Goal: Task Accomplishment & Management: Use online tool/utility

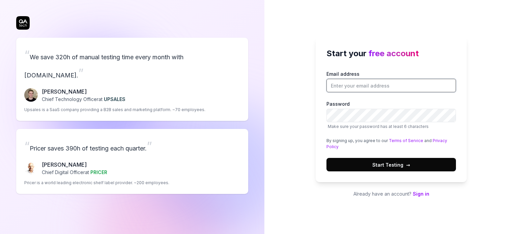
click at [380, 83] on input "Email address" at bounding box center [390, 85] width 129 height 13
type input "jon.matthew@softstandard.com"
click at [396, 165] on span "Start Testing →" at bounding box center [391, 164] width 38 height 7
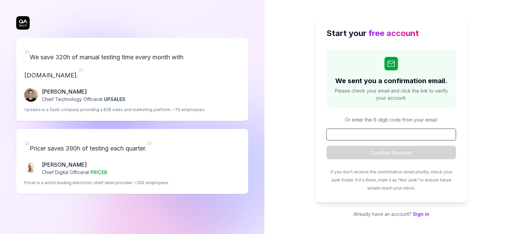
paste input "482448"
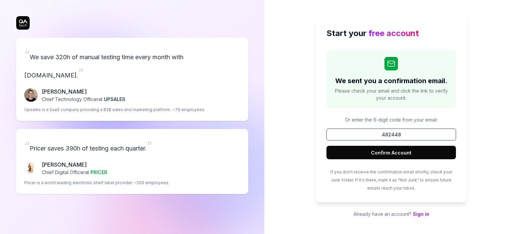
type input "482448"
click at [402, 152] on button "Confirm Account" at bounding box center [390, 152] width 129 height 13
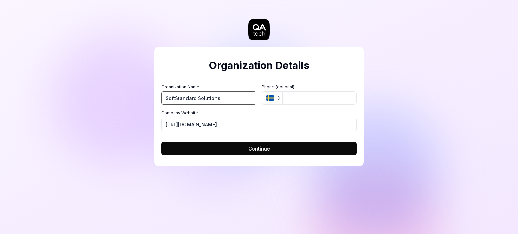
type input "SoftStandard Solutions"
click at [260, 149] on span "Continue" at bounding box center [259, 148] width 22 height 7
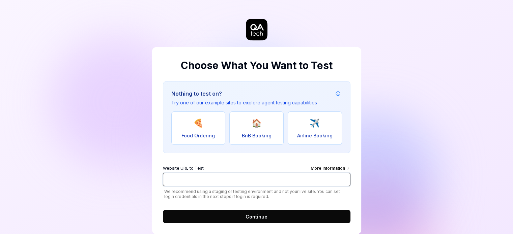
click at [256, 178] on input "Website URL to Test More Information" at bounding box center [256, 179] width 187 height 13
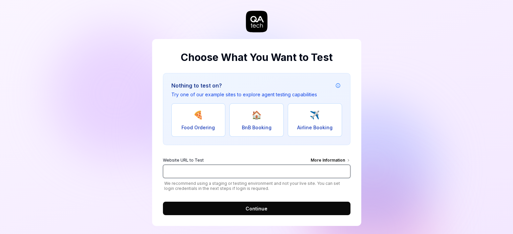
scroll to position [13, 0]
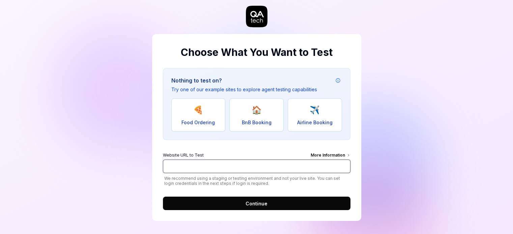
paste input "[URL][DOMAIN_NAME]"
type input "[URL][DOMAIN_NAME]"
click at [279, 201] on button "Continue" at bounding box center [256, 203] width 187 height 13
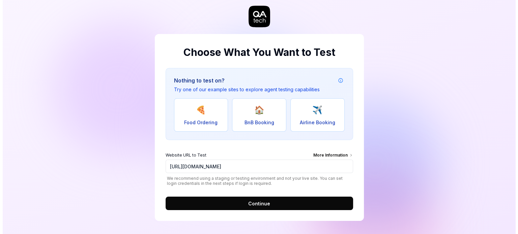
scroll to position [0, 0]
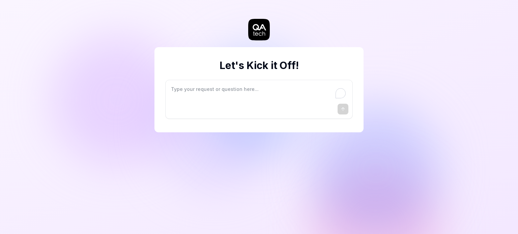
type textarea "*"
type textarea "I"
type textarea "*"
type textarea "I"
type textarea "*"
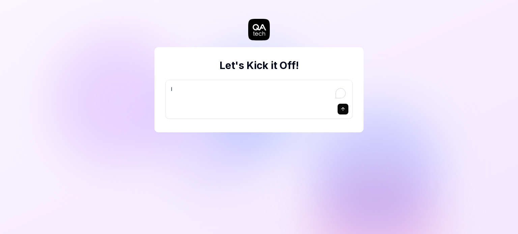
type textarea "I w"
type textarea "*"
type textarea "I wa"
type textarea "*"
type textarea "I wan"
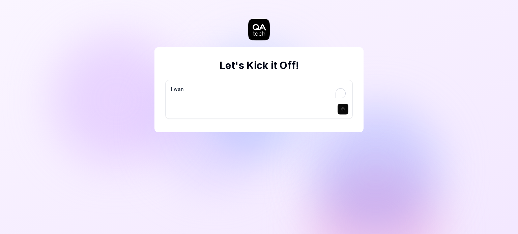
type textarea "*"
type textarea "I want"
type textarea "*"
type textarea "I want"
type textarea "*"
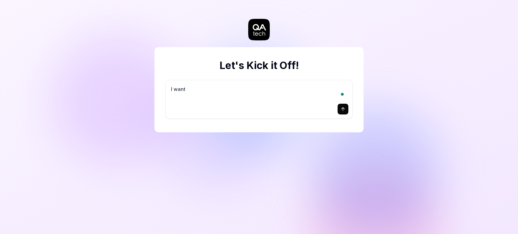
type textarea "I want a"
type textarea "*"
type textarea "I want a"
type textarea "*"
type textarea "I want a g"
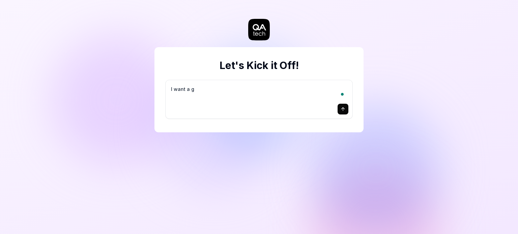
type textarea "*"
type textarea "I want a go"
type textarea "*"
type textarea "I want a goo"
type textarea "*"
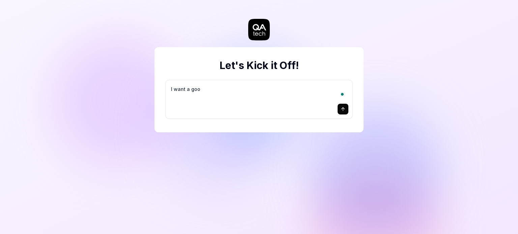
type textarea "I want a good"
type textarea "*"
type textarea "I want a good"
type textarea "*"
type textarea "I want a good t"
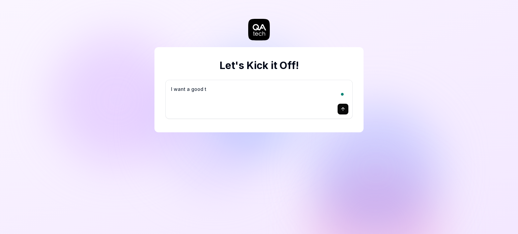
type textarea "*"
type textarea "I want a good te"
type textarea "*"
type textarea "I want a good tes"
type textarea "*"
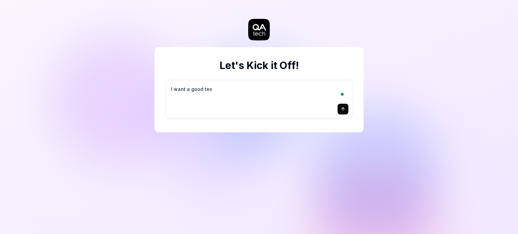
type textarea "I want a good test"
type textarea "*"
type textarea "I want a good test"
type textarea "*"
type textarea "I want a good test s"
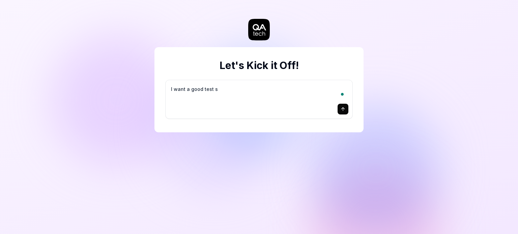
type textarea "*"
type textarea "I want a good test se"
type textarea "*"
type textarea "I want a good test set"
type textarea "*"
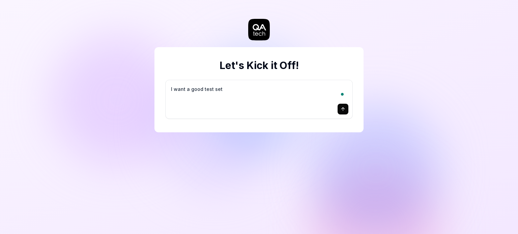
type textarea "I want a good test setu"
type textarea "*"
type textarea "I want a good test setup"
type textarea "*"
type textarea "I want a good test setup"
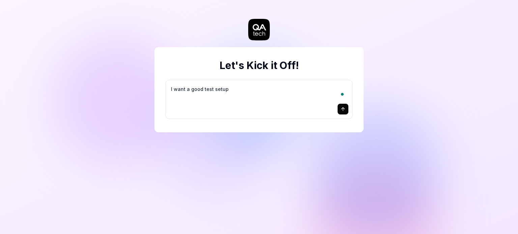
type textarea "*"
type textarea "I want a good test setup f"
type textarea "*"
type textarea "I want a good test setup fo"
type textarea "*"
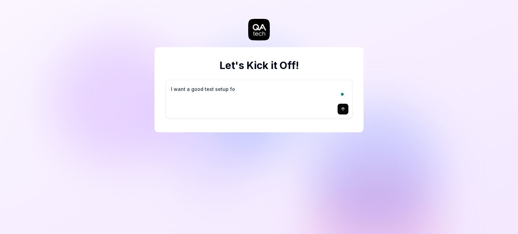
type textarea "I want a good test setup for"
type textarea "*"
type textarea "I want a good test setup for"
type textarea "*"
type textarea "I want a good test setup for m"
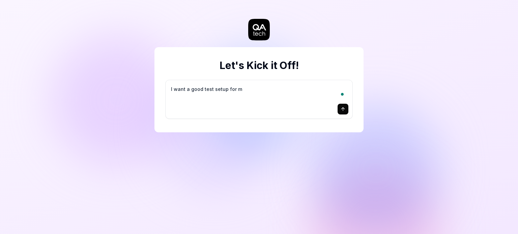
type textarea "*"
type textarea "I want a good test setup for my"
type textarea "*"
type textarea "I want a good test setup for my"
type textarea "*"
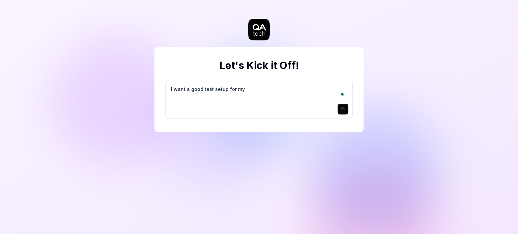
type textarea "I want a good test setup for my s"
type textarea "*"
type textarea "I want a good test setup for my si"
type textarea "*"
type textarea "I want a good test setup for my sit"
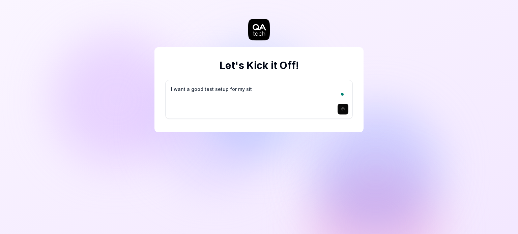
type textarea "*"
type textarea "I want a good test setup for my site"
type textarea "*"
type textarea "I want a good test setup for my site"
type textarea "*"
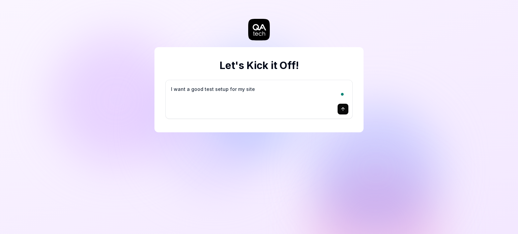
type textarea "I want a good test setup for my site -"
type textarea "*"
type textarea "I want a good test setup for my site -"
type textarea "*"
type textarea "I want a good test setup for my site - h"
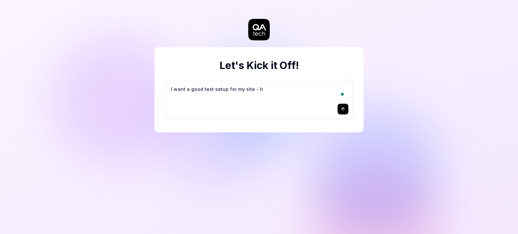
type textarea "*"
type textarea "I want a good test setup for my site - he"
type textarea "*"
type textarea "I want a good test setup for my site - hel"
type textarea "*"
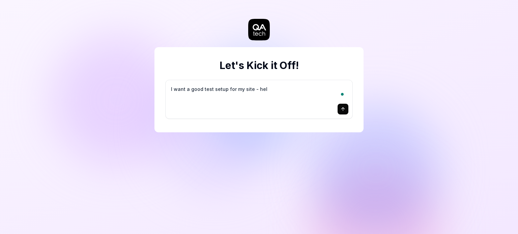
type textarea "I want a good test setup for my site - help"
type textarea "*"
type textarea "I want a good test setup for my site - help"
type textarea "*"
type textarea "I want a good test setup for my site - help m"
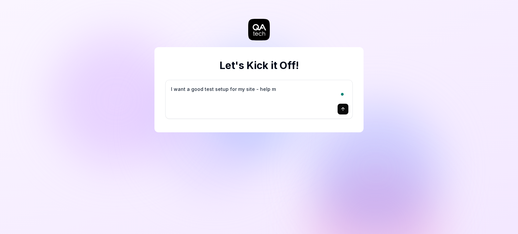
type textarea "*"
type textarea "I want a good test setup for my site - help me"
type textarea "*"
type textarea "I want a good test setup for my site - help me"
type textarea "*"
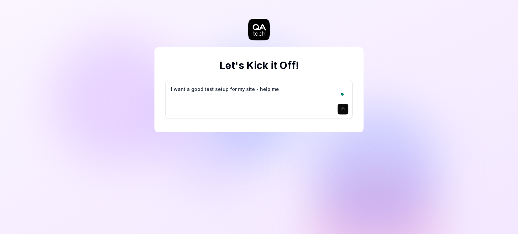
type textarea "I want a good test setup for my site - help me c"
type textarea "*"
type textarea "I want a good test setup for my site - help me cr"
type textarea "*"
type textarea "I want a good test setup for my site - help me cre"
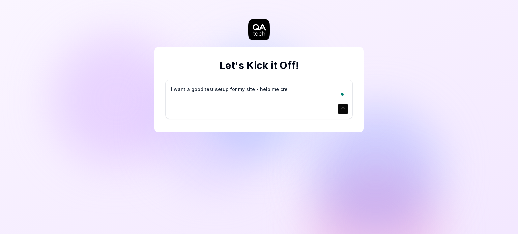
type textarea "*"
type textarea "I want a good test setup for my site - help me crea"
type textarea "*"
type textarea "I want a good test setup for my site - help me creat"
type textarea "*"
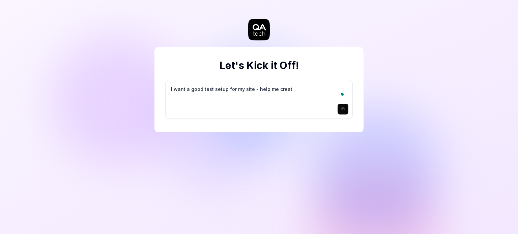
type textarea "I want a good test setup for my site - help me create"
type textarea "*"
type textarea "I want a good test setup for my site - help me create"
type textarea "*"
type textarea "I want a good test setup for my site - help me create t"
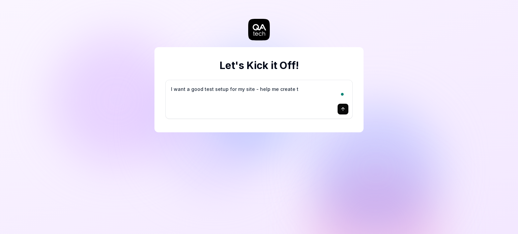
type textarea "*"
type textarea "I want a good test setup for my site - help me create th"
type textarea "*"
type textarea "I want a good test setup for my site - help me create the"
type textarea "*"
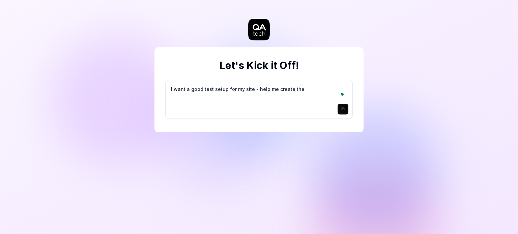
type textarea "I want a good test setup for my site - help me create the"
type textarea "*"
type textarea "I want a good test setup for my site - help me create the f"
type textarea "*"
type textarea "I want a good test setup for my site - help me create the fi"
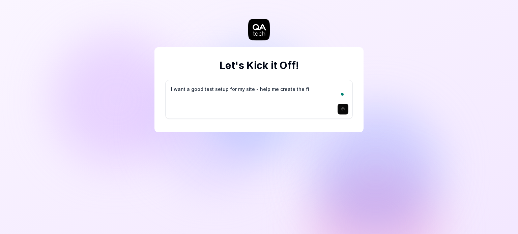
type textarea "*"
type textarea "I want a good test setup for my site - help me create the fir"
type textarea "*"
type textarea "I want a good test setup for my site - help me create the firs"
type textarea "*"
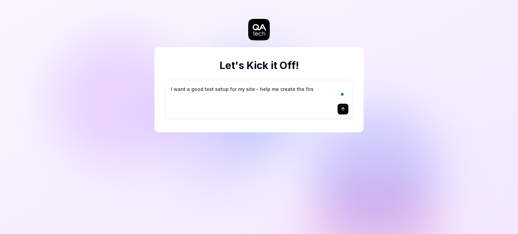
type textarea "I want a good test setup for my site - help me create the first"
type textarea "*"
type textarea "I want a good test setup for my site - help me create the first"
type textarea "*"
type textarea "I want a good test setup for my site - help me create the first 3"
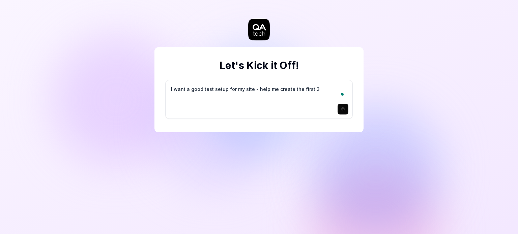
type textarea "*"
type textarea "I want a good test setup for my site - help me create the first 3-"
type textarea "*"
type textarea "I want a good test setup for my site - help me create the first 3-5"
type textarea "*"
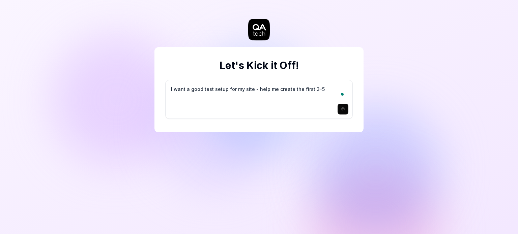
type textarea "I want a good test setup for my site - help me create the first 3-5"
type textarea "*"
type textarea "I want a good test setup for my site - help me create the first 3-5 t"
type textarea "*"
type textarea "I want a good test setup for my site - help me create the first 3-5 te"
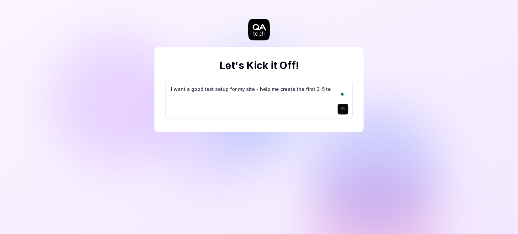
type textarea "*"
type textarea "I want a good test setup for my site - help me create the first 3-5 tes"
type textarea "*"
type textarea "I want a good test setup for my site - help me create the first 3-5 test"
type textarea "*"
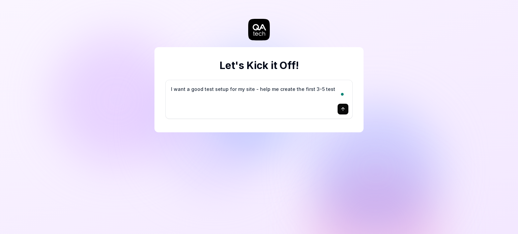
type textarea "I want a good test setup for my site - help me create the first 3-5 test"
type textarea "*"
type textarea "I want a good test setup for my site - help me create the first 3-5 test c"
type textarea "*"
type textarea "I want a good test setup for my site - help me create the first 3-5 test ca"
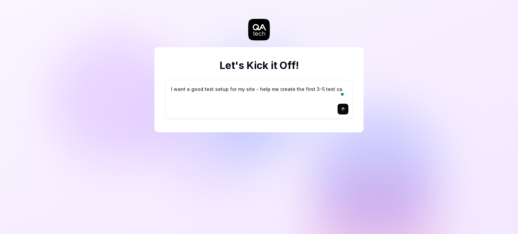
type textarea "*"
type textarea "I want a good test setup for my site - help me create the first 3-5 test cas"
type textarea "*"
type textarea "I want a good test setup for my site - help me create the first 3-5 test case"
type textarea "*"
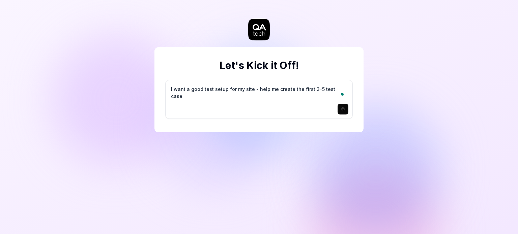
type textarea "I want a good test setup for my site - help me create the first 3-5 test cases"
click at [298, 90] on textarea "I want a good test setup for my site - help me create the first 3-5 test cases" at bounding box center [258, 92] width 179 height 17
click at [341, 87] on textarea "I want a good test setup for my site - help me create the first 3-5 test cases" at bounding box center [258, 92] width 179 height 17
type textarea "*"
type textarea "D"
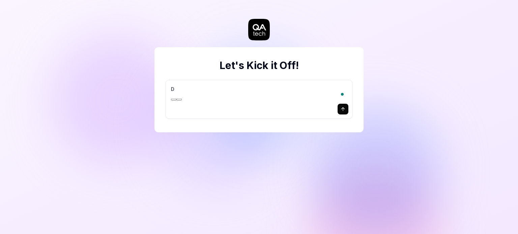
type textarea "*"
type textarea "Do"
type textarea "*"
type textarea "Do"
type textarea "*"
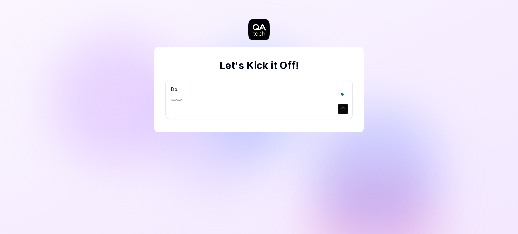
type textarea "Do e"
type textarea "*"
type textarea "Do en"
type textarea "*"
type textarea "Do end"
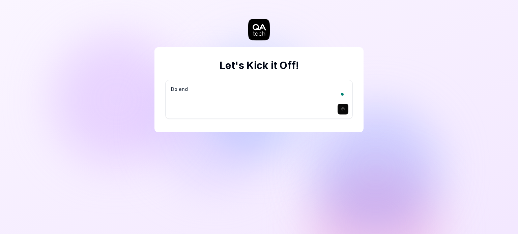
type textarea "*"
type textarea "Do end"
type textarea "*"
type textarea "Do end t"
type textarea "*"
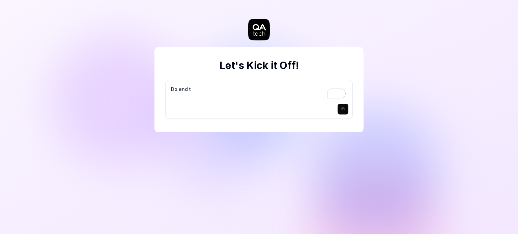
type textarea "Do end to"
type textarea "*"
type textarea "Do end to"
type textarea "*"
type textarea "Do end to e"
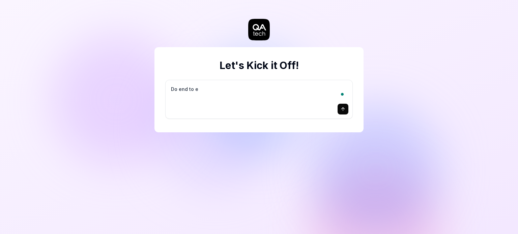
type textarea "*"
type textarea "Do end to en"
type textarea "*"
type textarea "Do end to end"
type textarea "*"
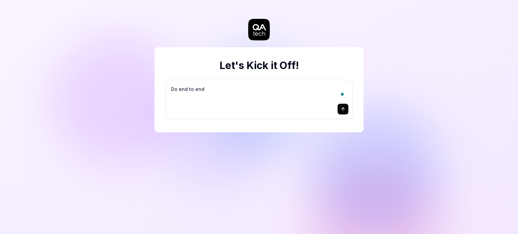
type textarea "Do end to end"
type textarea "*"
type textarea "Do end to end t"
type textarea "*"
type textarea "Do end to end te"
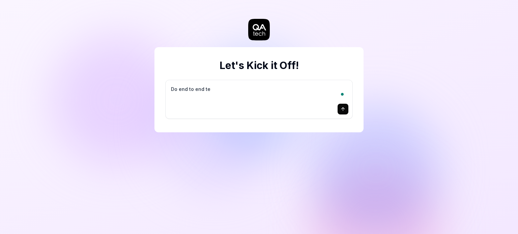
type textarea "*"
type textarea "Do end to end tes"
type textarea "*"
type textarea "Do end to end test"
type textarea "*"
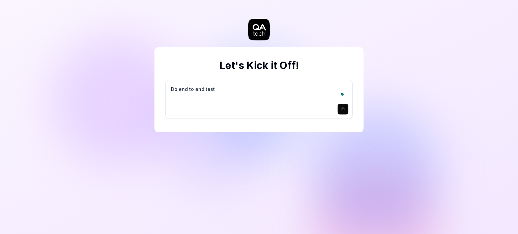
type textarea "Do end to end testi"
type textarea "*"
type textarea "Do end to end testin"
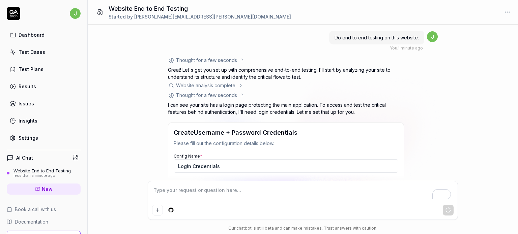
scroll to position [113, 0]
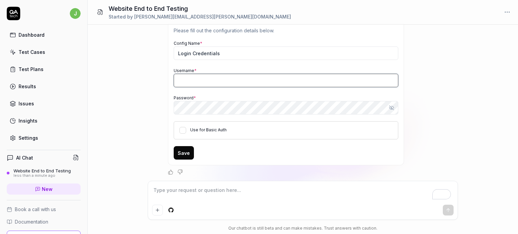
click at [248, 84] on input "Username *" at bounding box center [286, 80] width 224 height 13
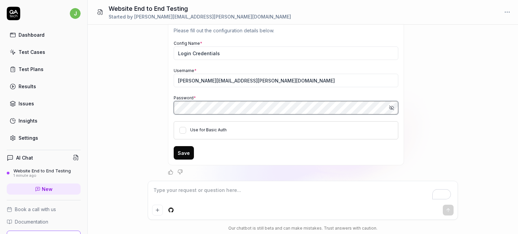
click at [140, 107] on div "Do end to end testing on this website. You , 1 minute ago j Thought for a few s…" at bounding box center [303, 103] width 430 height 156
click at [390, 106] on icon "button" at bounding box center [391, 107] width 5 height 5
click at [182, 153] on button "Save" at bounding box center [184, 152] width 20 height 13
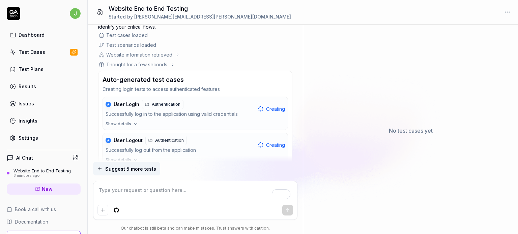
scroll to position [206, 0]
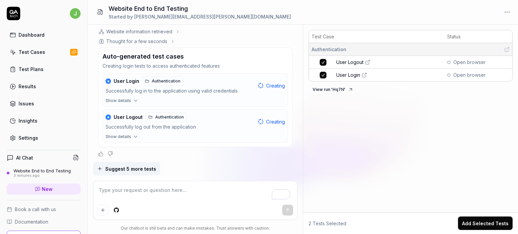
click at [330, 87] on button "View run ' Hq7N '" at bounding box center [332, 89] width 49 height 11
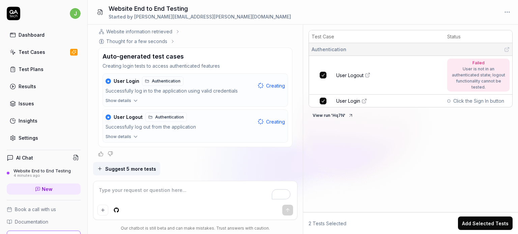
click at [361, 73] on span "User Logout" at bounding box center [349, 75] width 27 height 7
click at [351, 99] on span "User Login" at bounding box center [348, 101] width 24 height 7
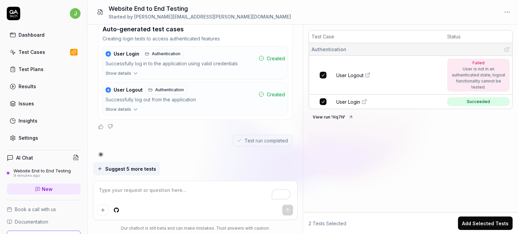
click at [124, 170] on span "Suggest 5 more tests" at bounding box center [130, 168] width 51 height 7
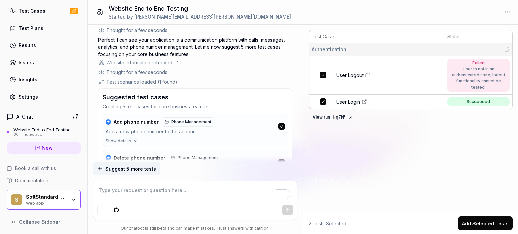
scroll to position [639, 0]
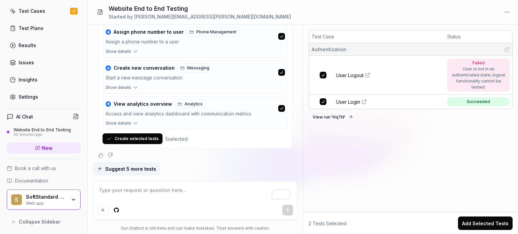
click at [138, 137] on button "Create selected tests" at bounding box center [132, 138] width 60 height 11
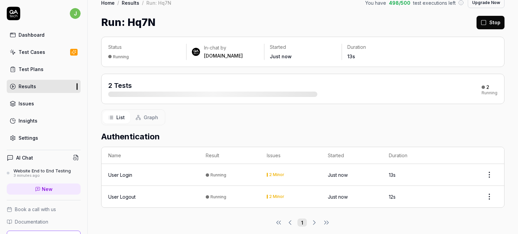
scroll to position [15, 0]
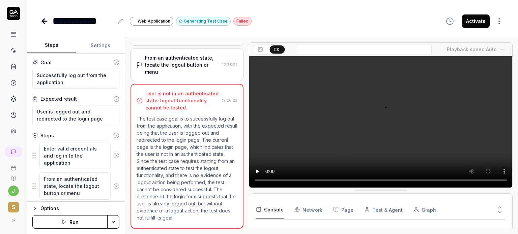
scroll to position [31, 0]
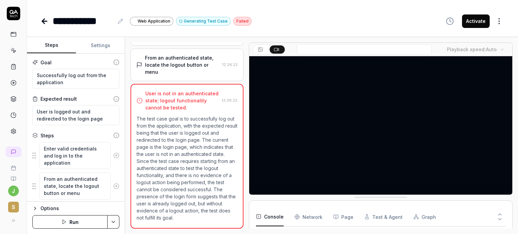
type textarea "*"
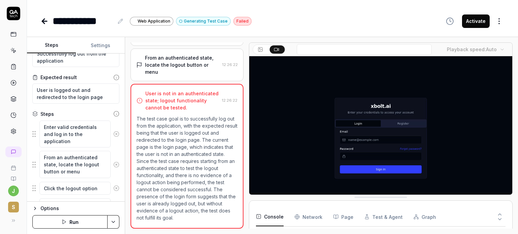
scroll to position [34, 0]
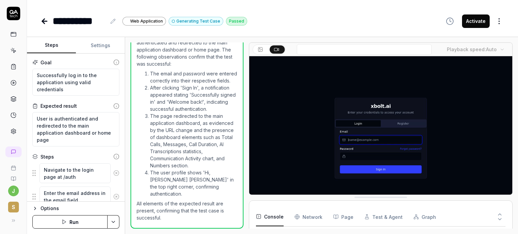
scroll to position [86, 0]
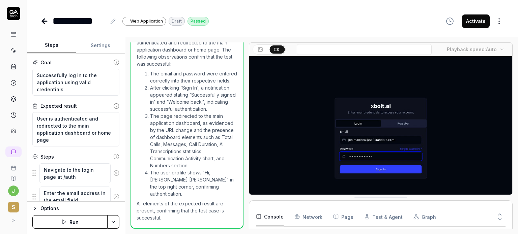
type textarea "*"
